Goal: Task Accomplishment & Management: Complete application form

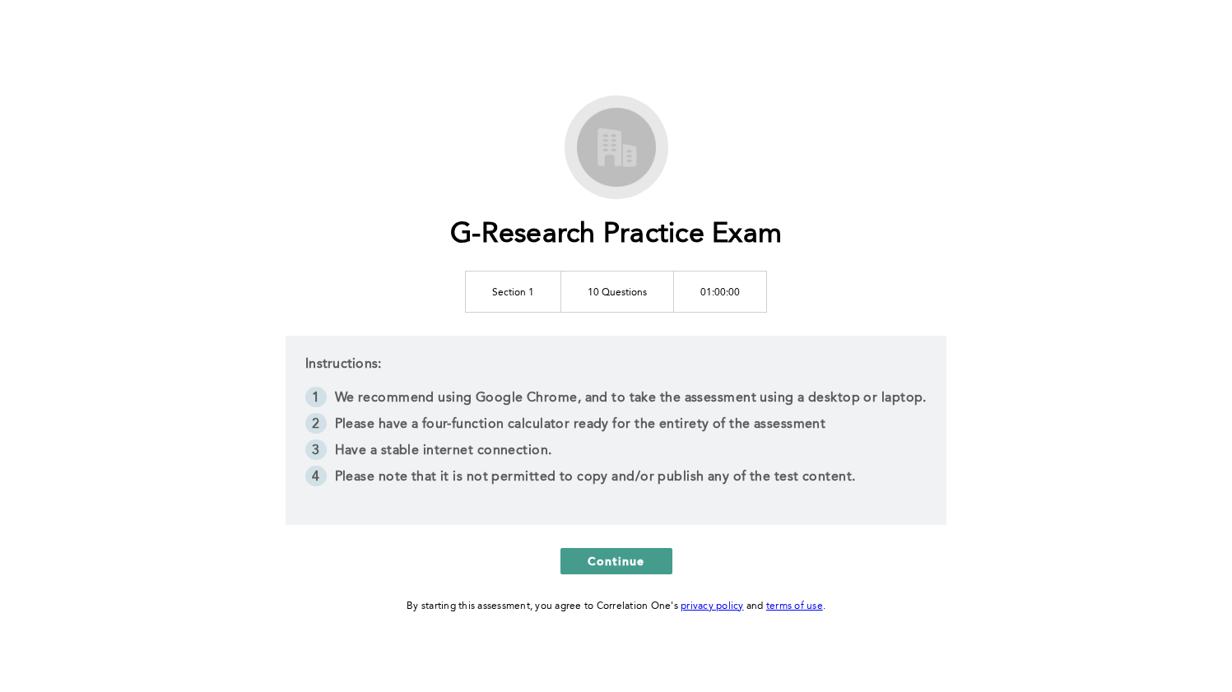
click at [616, 550] on button "Continue" at bounding box center [616, 561] width 112 height 26
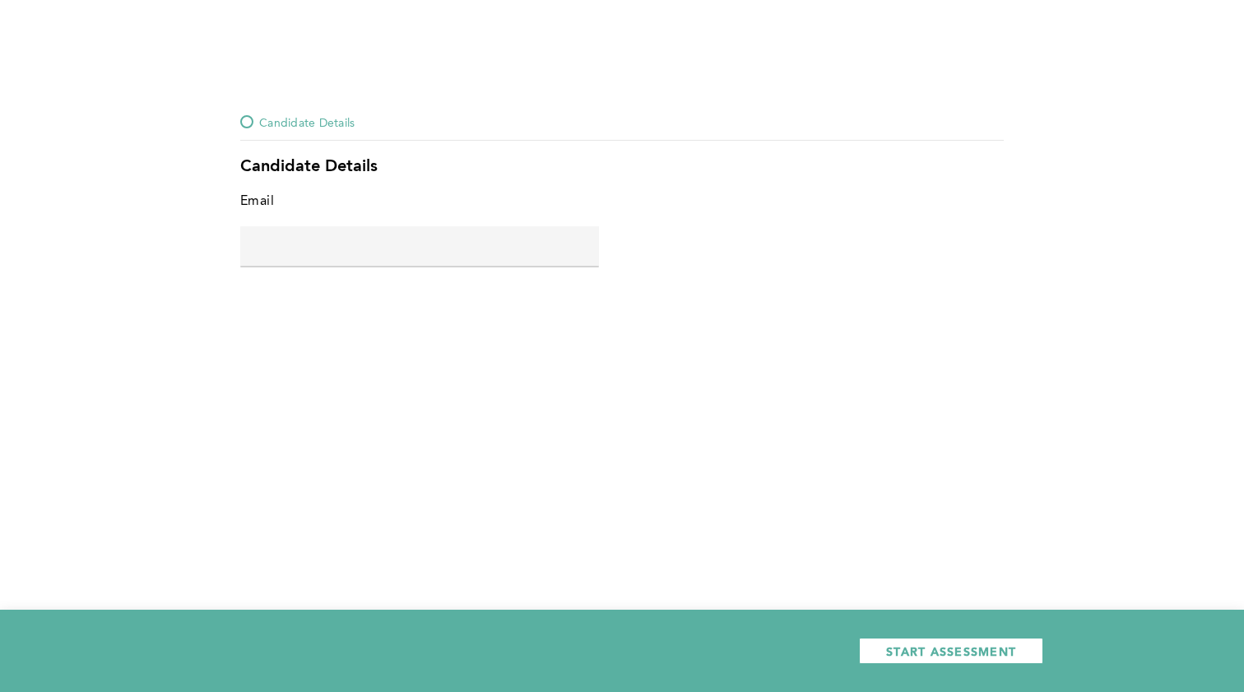
click at [456, 267] on div at bounding box center [419, 267] width 359 height 2
click at [456, 262] on input "text" at bounding box center [419, 246] width 359 height 40
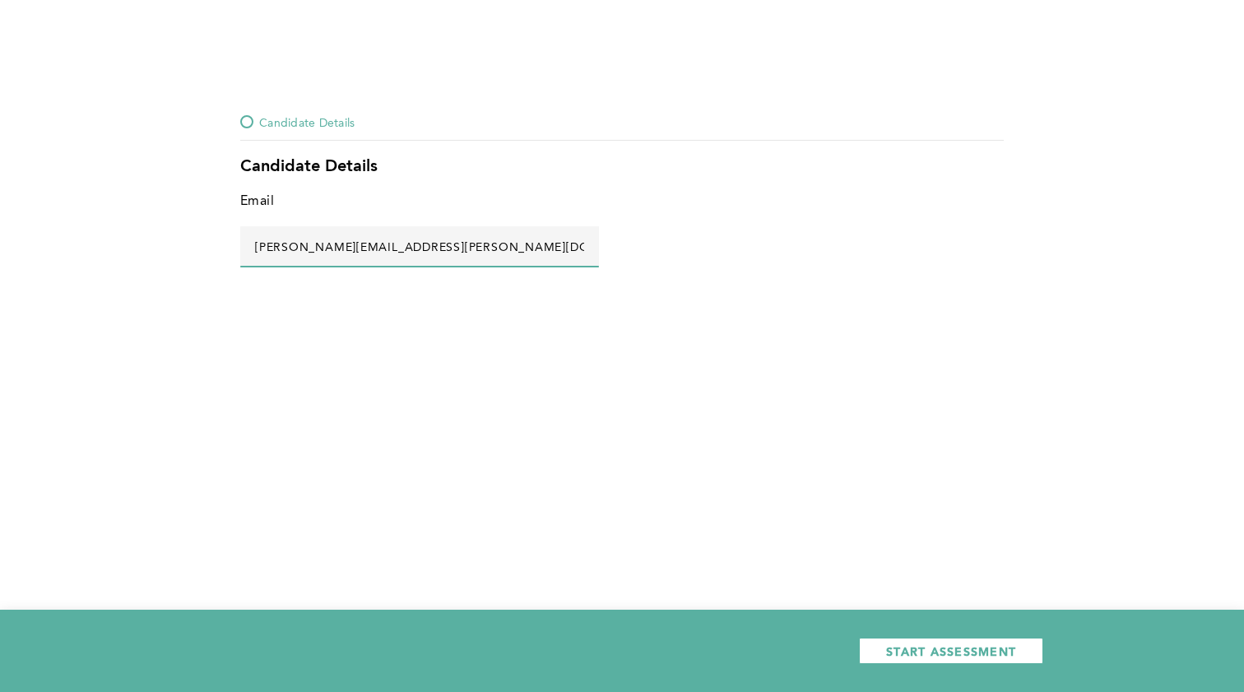
type input "[PERSON_NAME][EMAIL_ADDRESS][PERSON_NAME][DOMAIN_NAME]"
click at [915, 665] on div "START ASSESSMENT" at bounding box center [622, 651] width 1244 height 82
click at [917, 660] on button "START ASSESSMENT" at bounding box center [951, 651] width 184 height 26
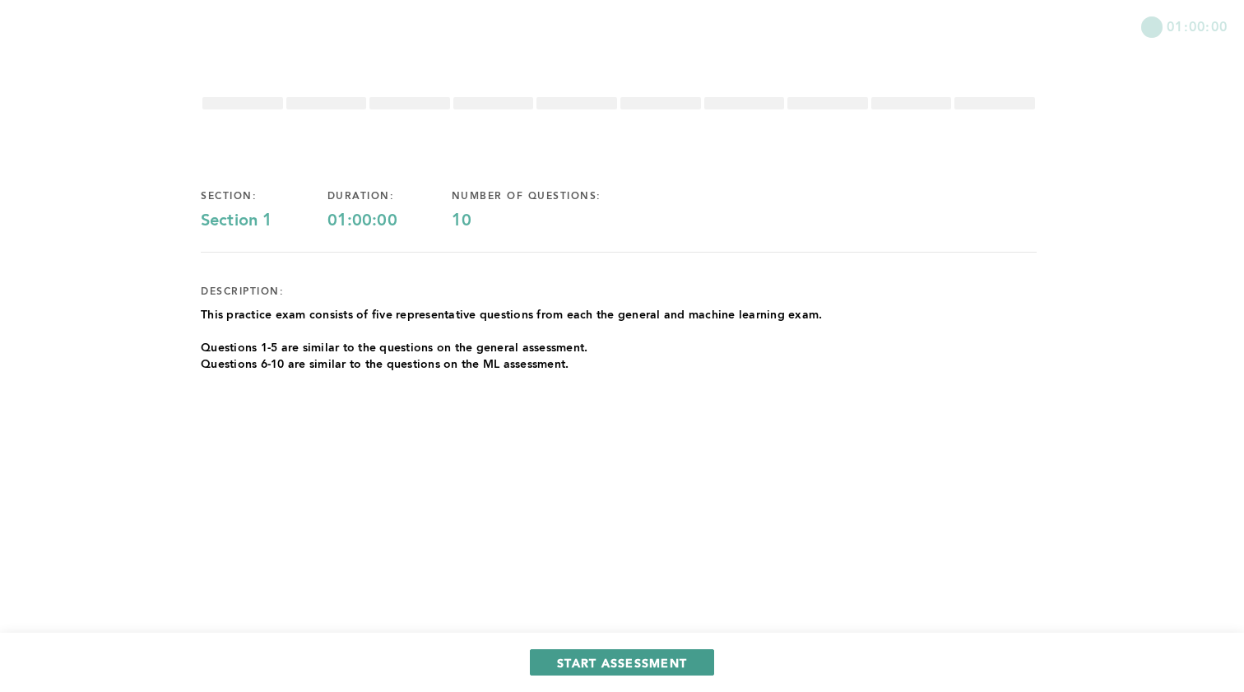
click at [596, 664] on span "START ASSESSMENT" at bounding box center [622, 663] width 130 height 16
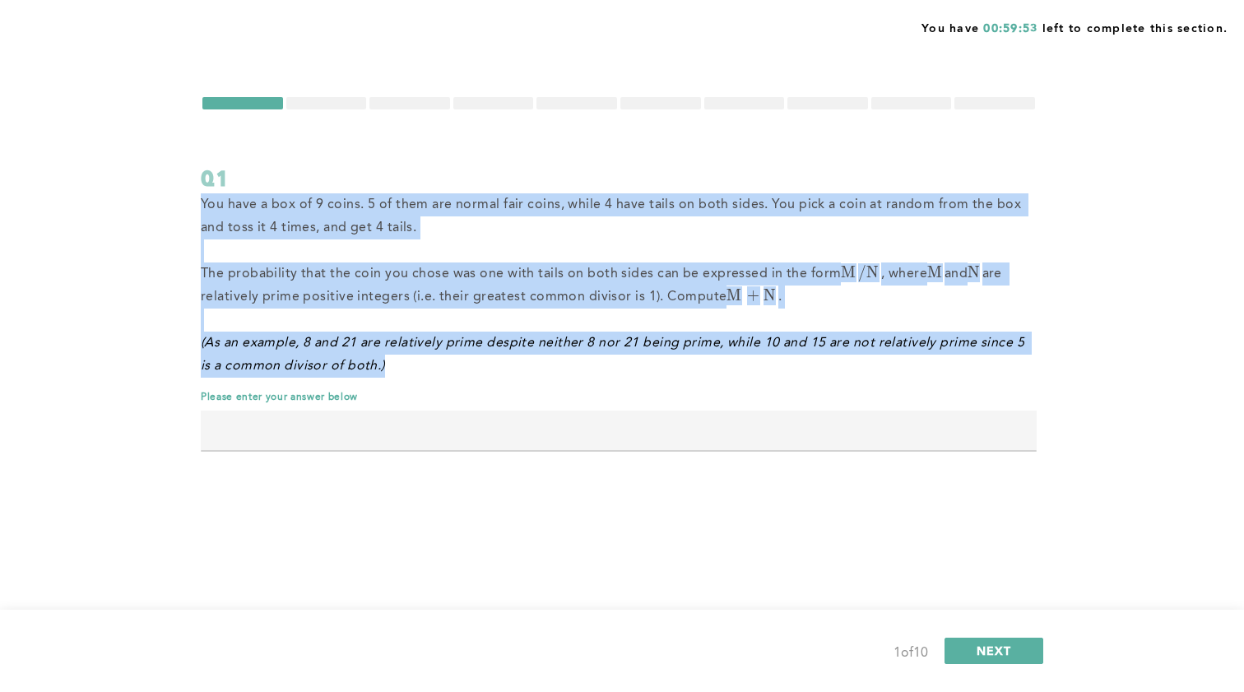
drag, startPoint x: 370, startPoint y: 370, endPoint x: 164, endPoint y: 202, distance: 265.7
click at [164, 202] on div "You have 00:59:53 left to complete this section. Q1 You have a box of 9 coins. …" at bounding box center [622, 346] width 1244 height 692
click at [308, 237] on p "You have a box of 9 coins. 5 of them are normal fair coins, while 4 have tails …" at bounding box center [619, 216] width 836 height 46
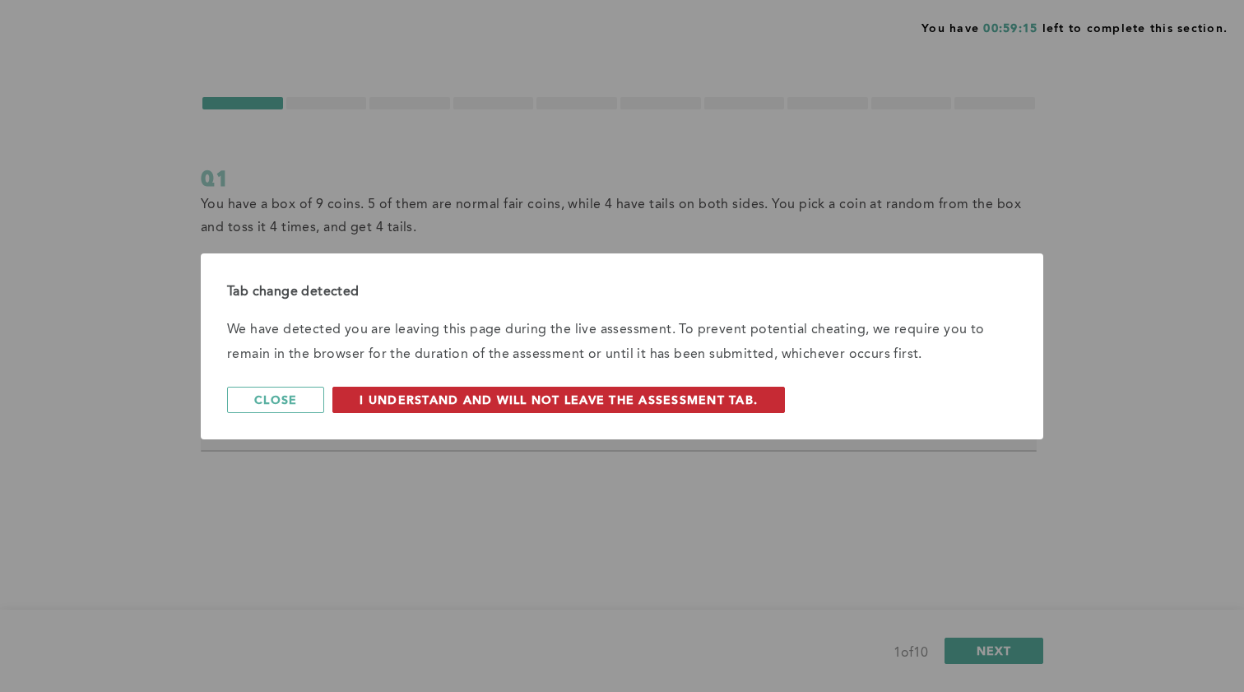
click at [403, 391] on button "I understand and will not leave the assessment tab." at bounding box center [558, 400] width 453 height 26
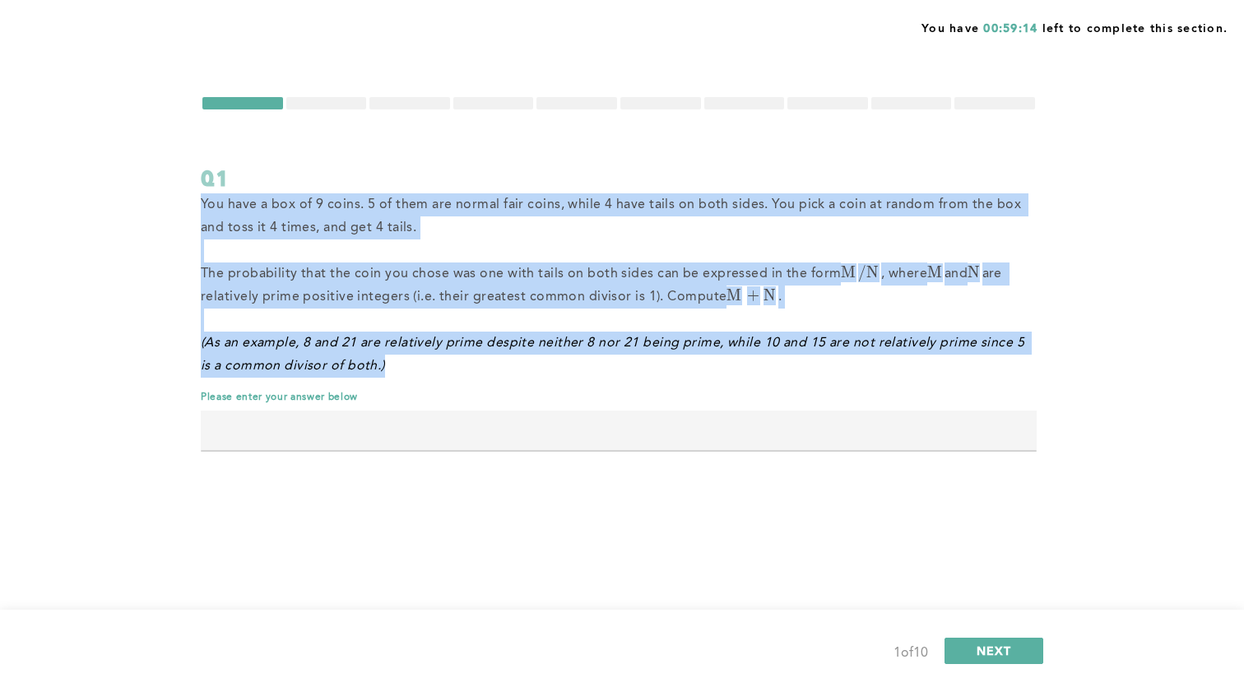
drag, startPoint x: 428, startPoint y: 370, endPoint x: 173, endPoint y: 210, distance: 301.0
click at [173, 210] on div "You have 00:59:14 left to complete this section. Q1 You have a box of 9 coins. …" at bounding box center [622, 346] width 1244 height 692
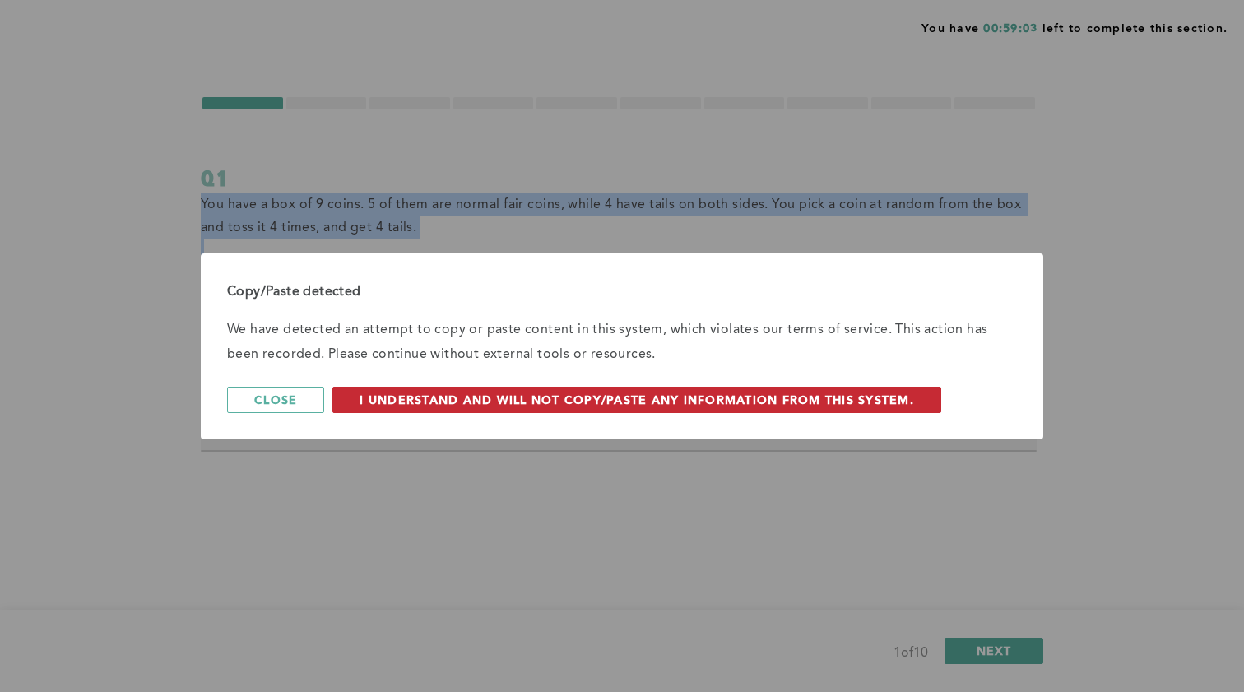
click at [441, 397] on span "I understand and will not copy/paste any information from this system." at bounding box center [637, 400] width 555 height 16
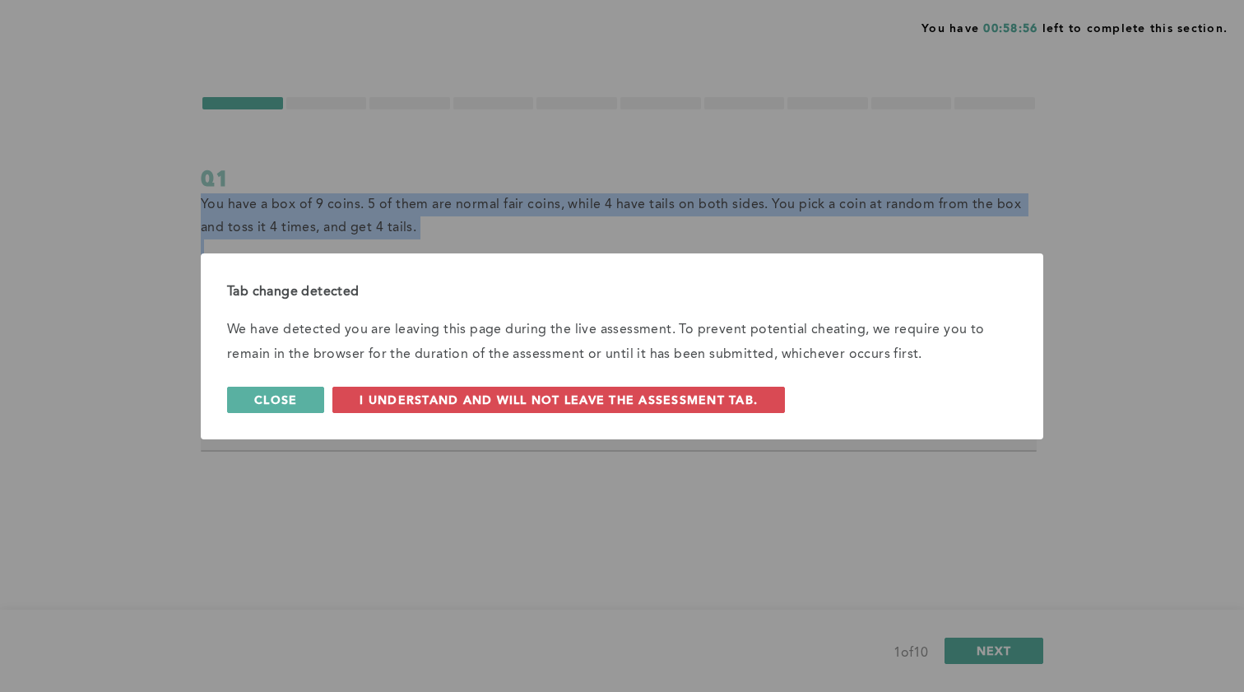
click at [257, 402] on span "Close" at bounding box center [275, 400] width 43 height 16
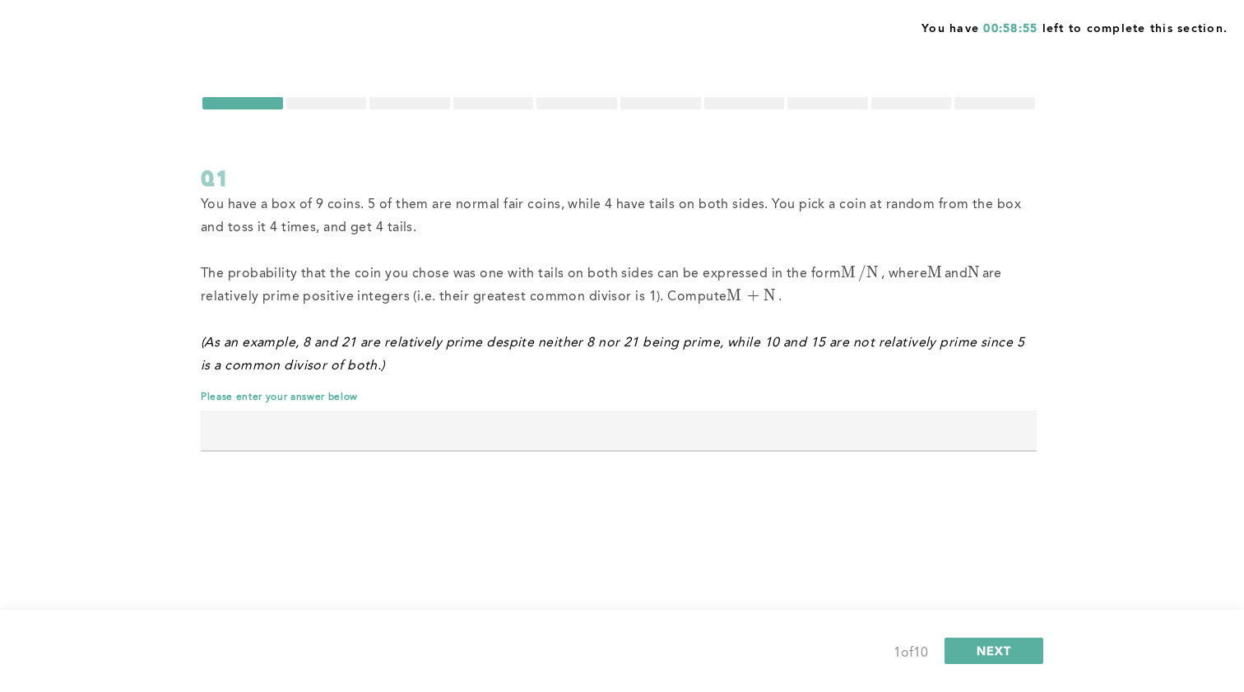
click at [1069, 167] on div "You have 00:58:55 left to complete this section. Q1 You have a box of 9 coins. …" at bounding box center [622, 346] width 1244 height 692
click at [1016, 661] on button "NEXT" at bounding box center [994, 651] width 99 height 26
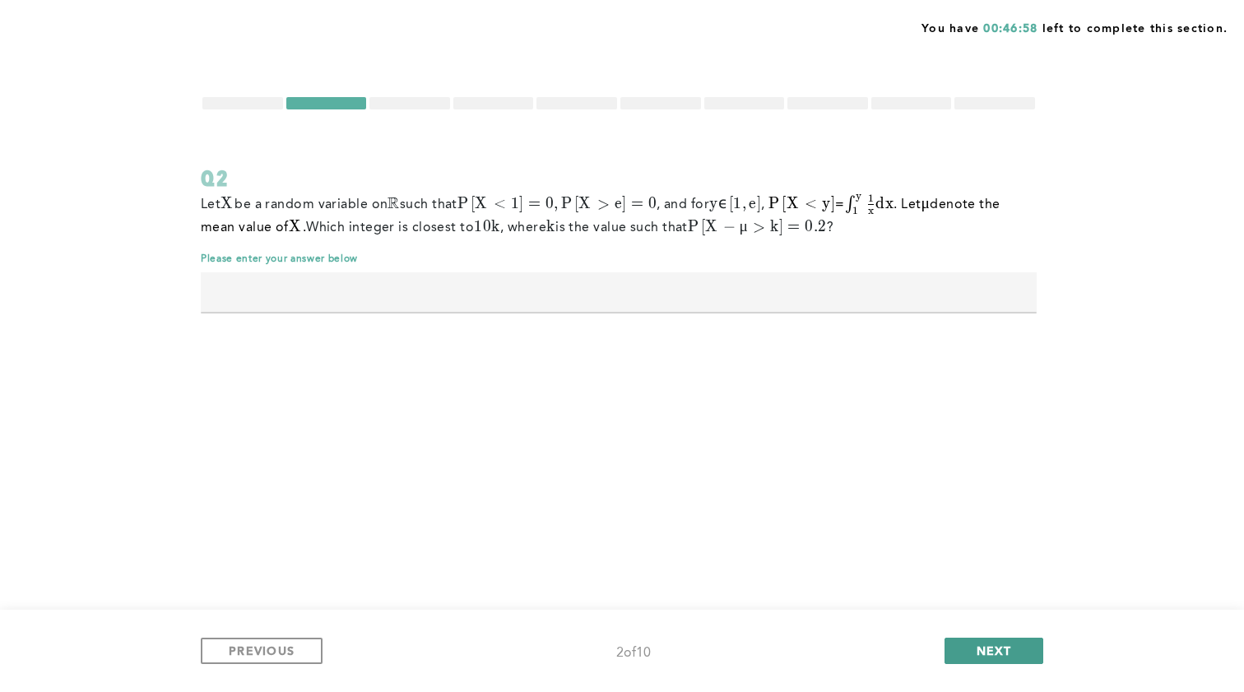
click at [1015, 649] on button "NEXT" at bounding box center [994, 651] width 99 height 26
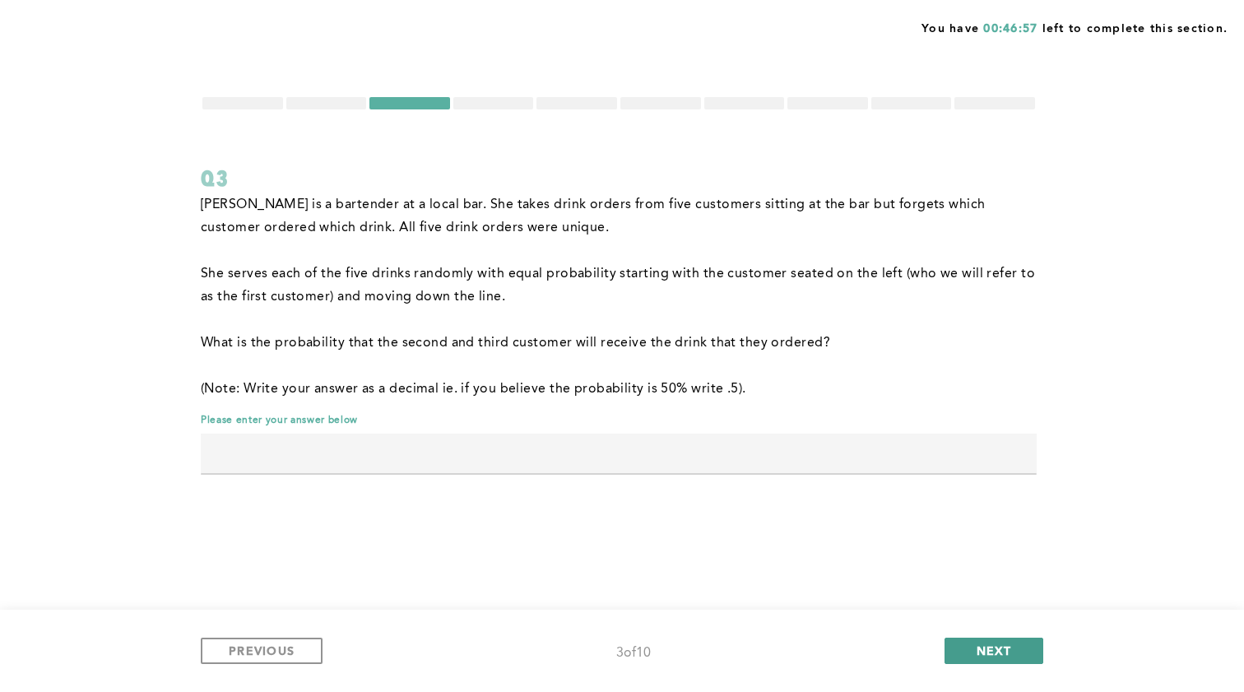
click at [1015, 649] on button "NEXT" at bounding box center [994, 651] width 99 height 26
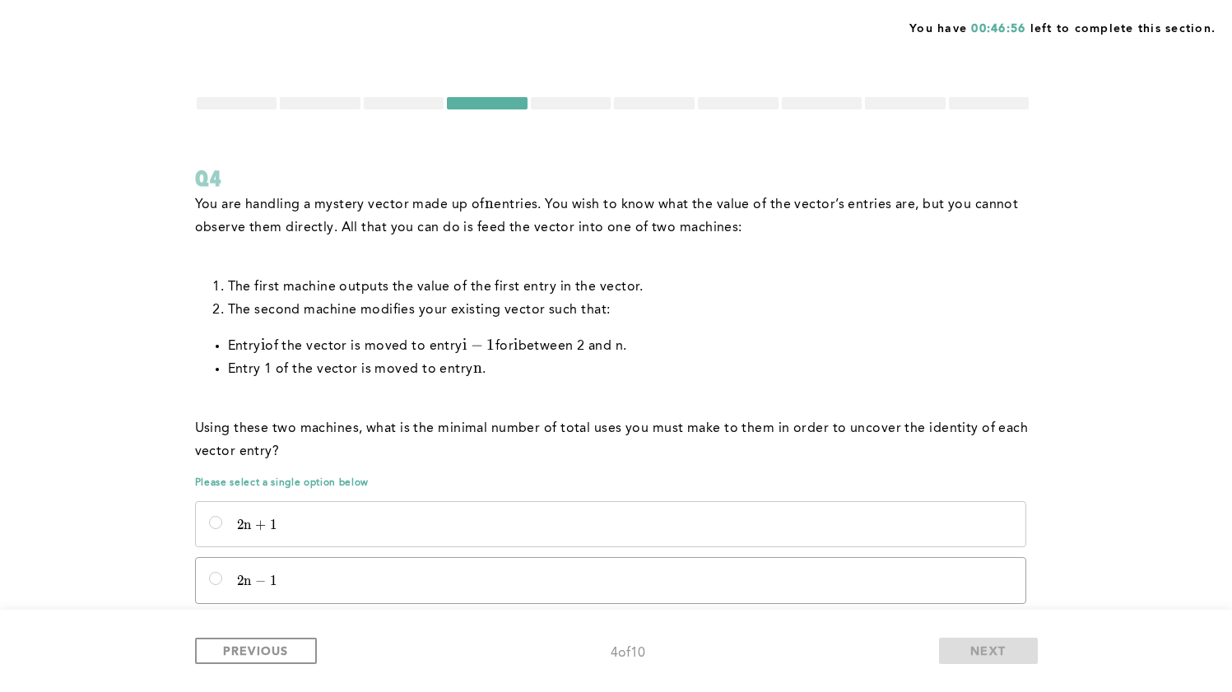
click at [953, 558] on label "2 n − 1 2n - 1 2 n − 1" at bounding box center [611, 580] width 830 height 44
click at [222, 572] on input "2 n − 1 2n - 1 2 n − 1" at bounding box center [215, 578] width 13 height 13
radio input "true"
click at [300, 659] on button "PREVIOUS" at bounding box center [256, 651] width 122 height 26
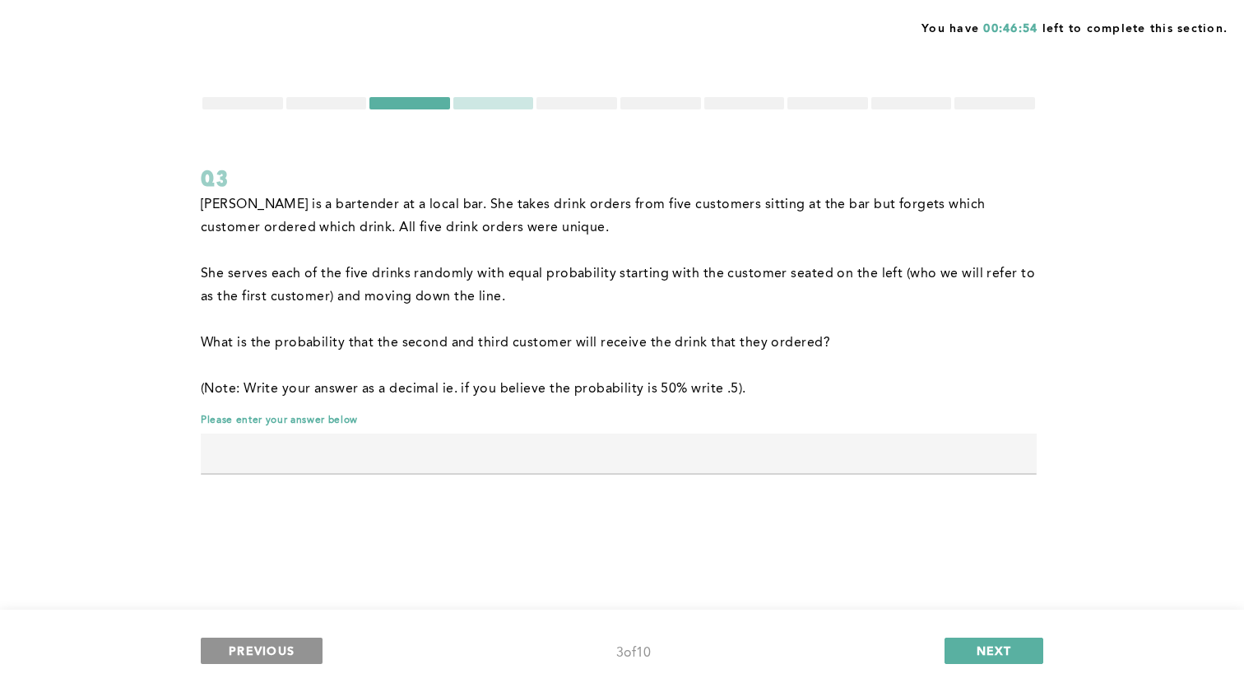
click at [309, 655] on button "PREVIOUS" at bounding box center [262, 651] width 122 height 26
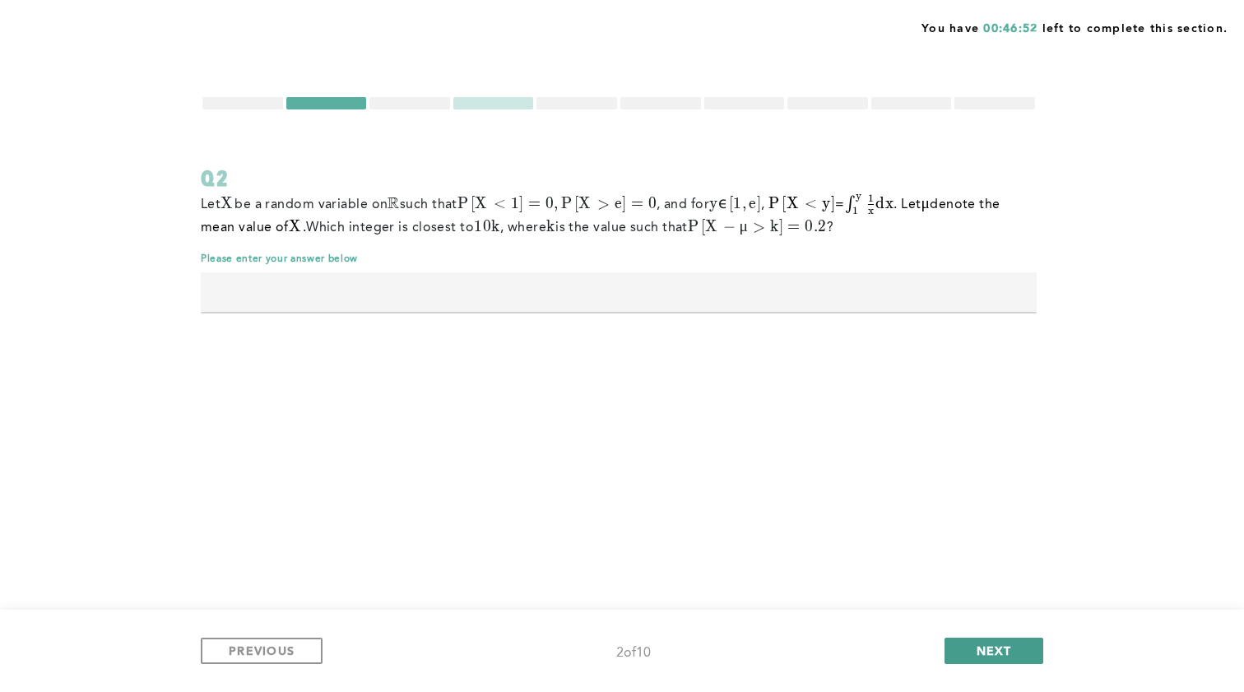
click at [1039, 641] on button "NEXT" at bounding box center [994, 651] width 99 height 26
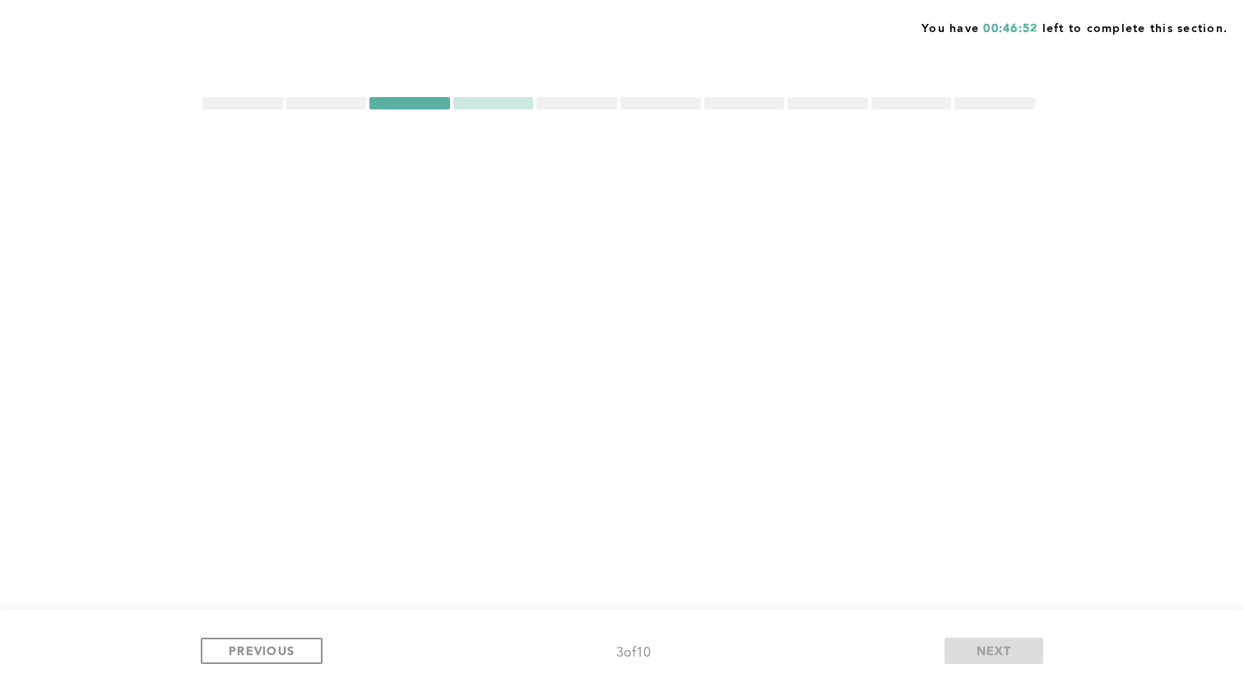
click at [1029, 642] on button "NEXT" at bounding box center [994, 651] width 99 height 26
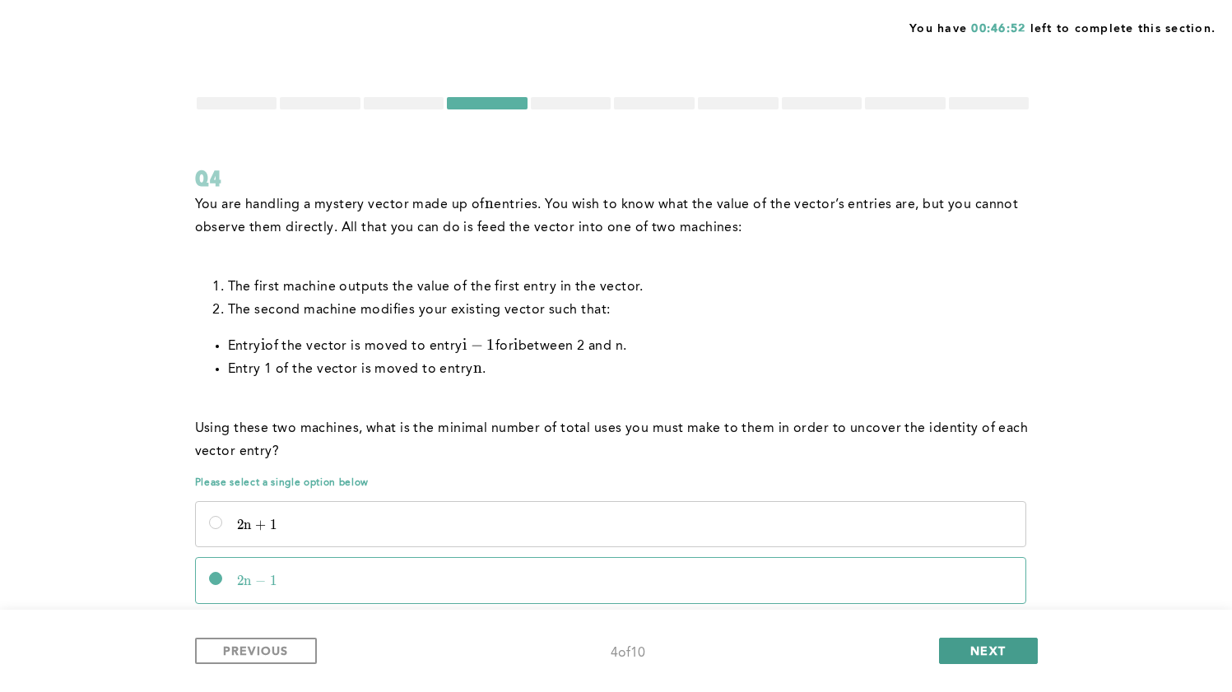
click at [1027, 642] on button "NEXT" at bounding box center [988, 651] width 99 height 26
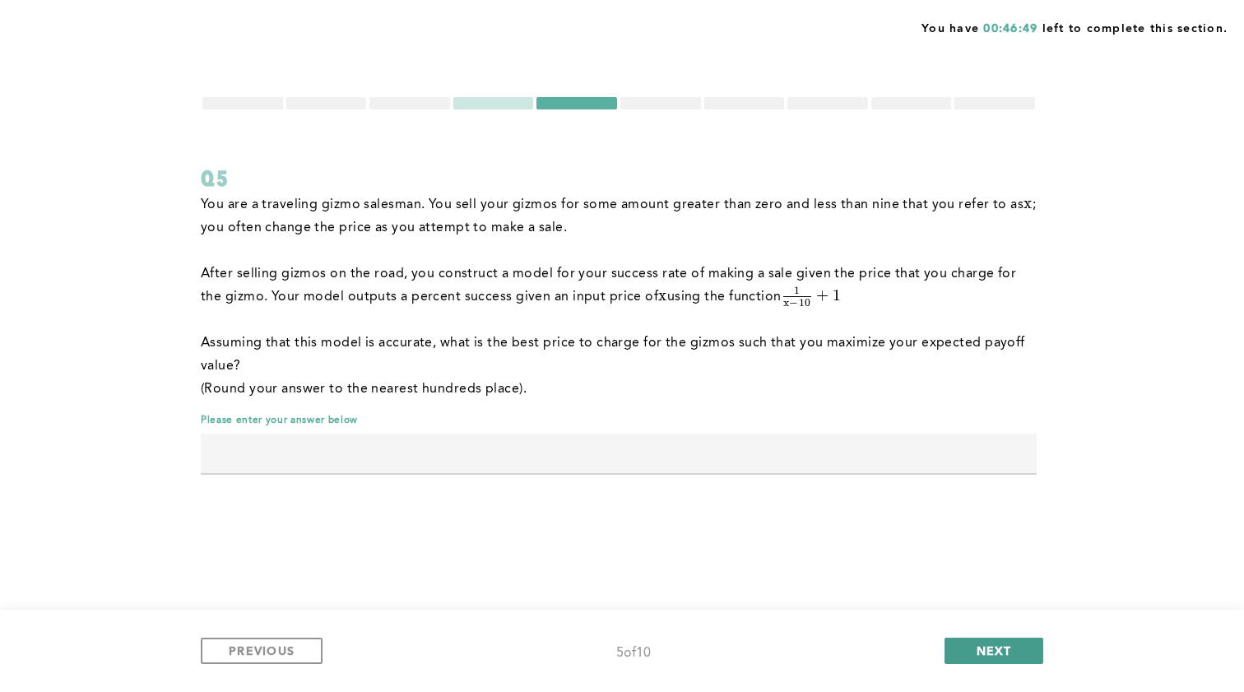
click at [1007, 654] on span "NEXT" at bounding box center [994, 651] width 35 height 16
